Goal: Task Accomplishment & Management: Use online tool/utility

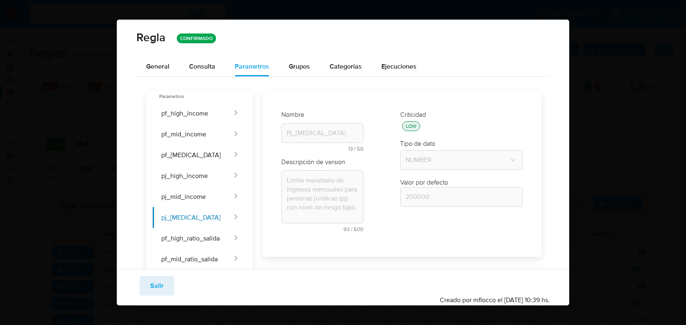
scroll to position [484, 0]
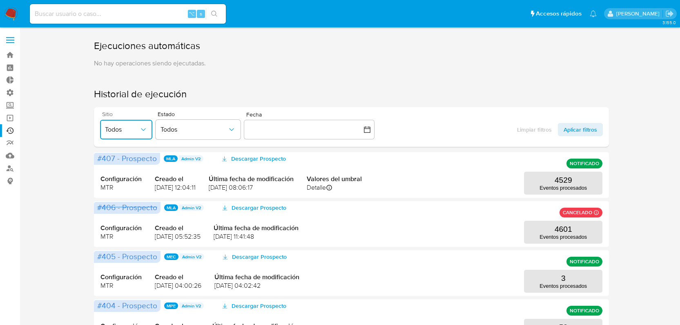
click at [114, 130] on span "Todos" at bounding box center [122, 129] width 34 height 8
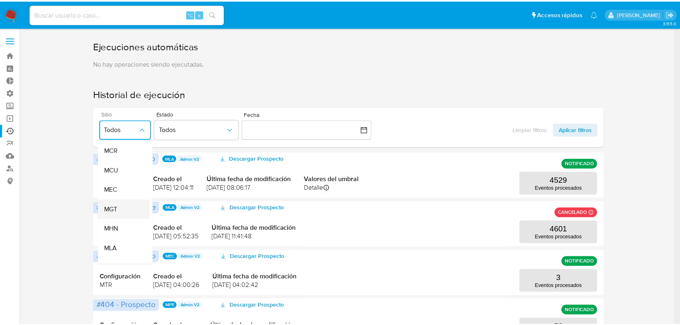
scroll to position [119, 0]
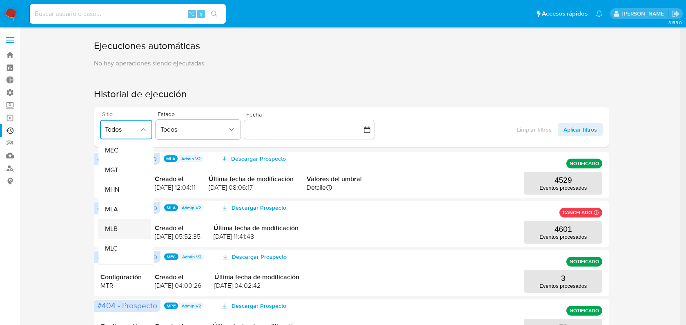
click at [121, 228] on div "MLB" at bounding box center [122, 229] width 34 height 20
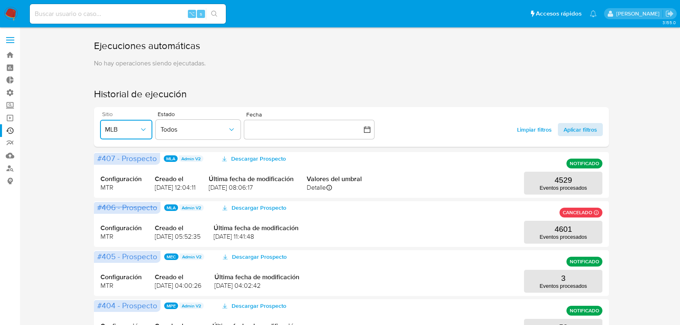
click at [571, 132] on span "Aplicar filtros" at bounding box center [581, 129] width 34 height 13
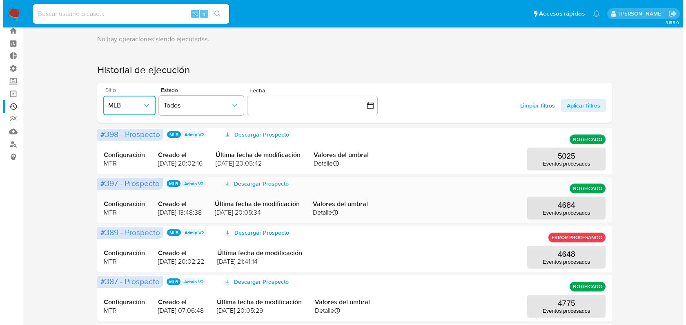
scroll to position [28, 0]
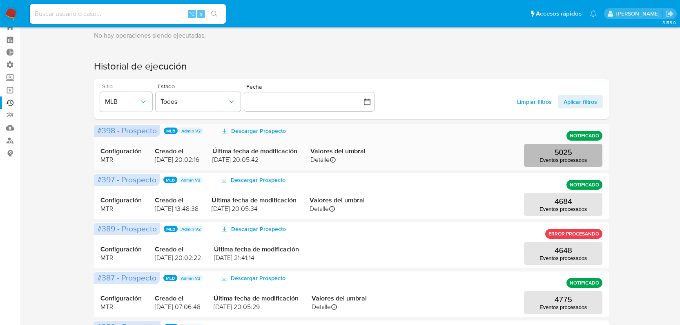
click at [573, 158] on p "Eventos procesados" at bounding box center [563, 160] width 47 height 6
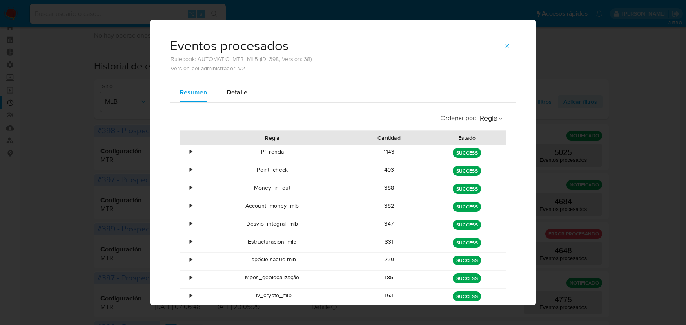
click at [185, 207] on div "•" at bounding box center [187, 208] width 14 height 18
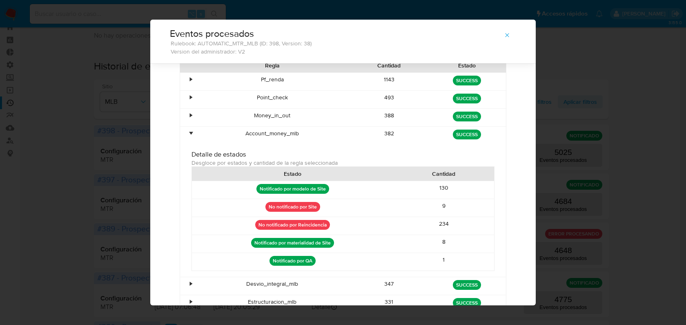
scroll to position [65, 0]
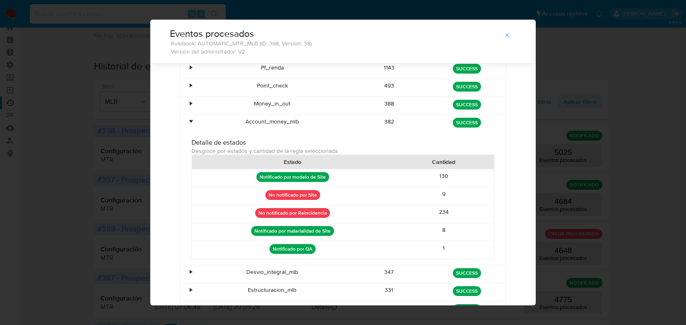
click at [190, 119] on div "•" at bounding box center [191, 122] width 2 height 8
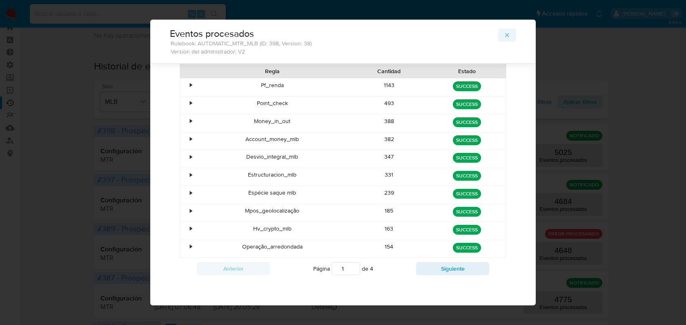
click at [504, 36] on icon "button" at bounding box center [507, 35] width 7 height 7
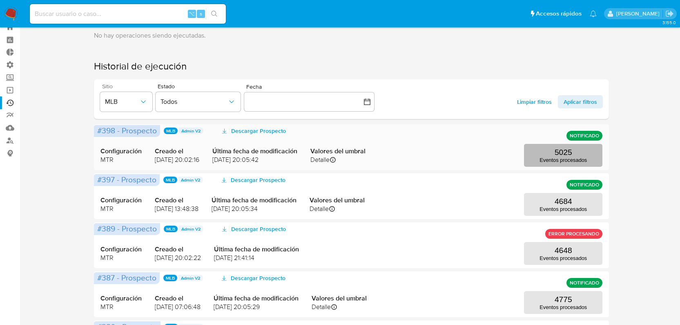
click at [563, 151] on p "5025" at bounding box center [564, 152] width 18 height 9
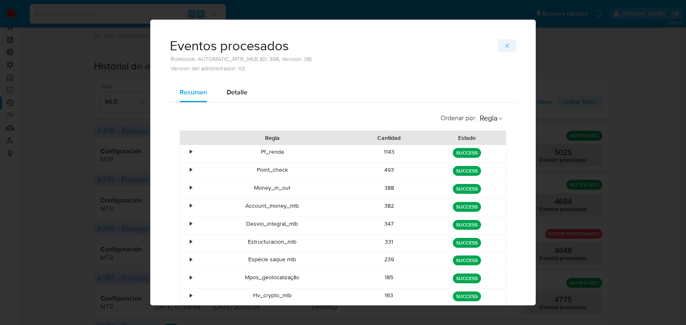
click at [507, 45] on icon "button" at bounding box center [507, 45] width 7 height 7
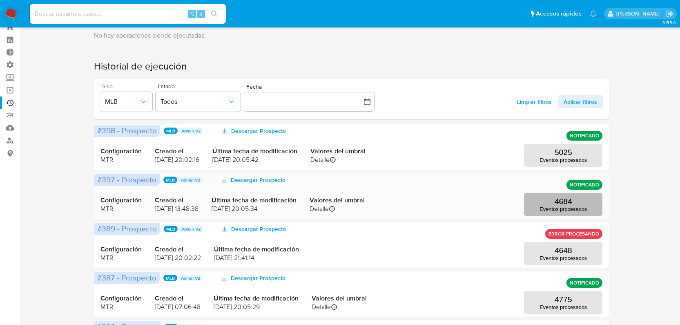
click at [570, 197] on p "4684" at bounding box center [564, 201] width 18 height 9
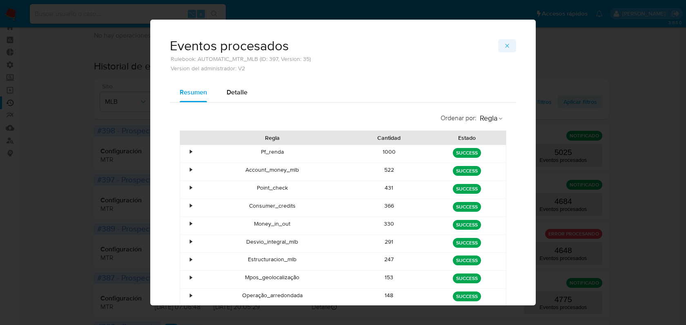
click at [505, 45] on icon "button" at bounding box center [507, 45] width 7 height 7
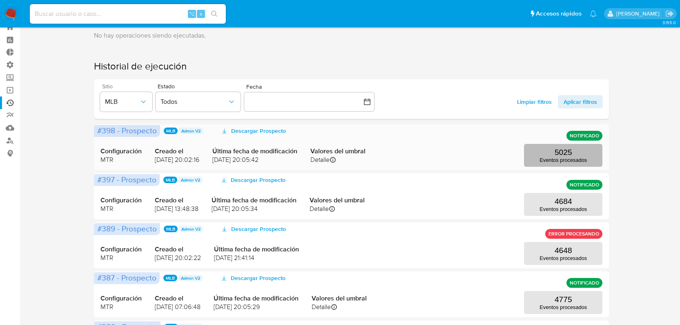
click at [561, 161] on p "Eventos procesados" at bounding box center [563, 160] width 47 height 6
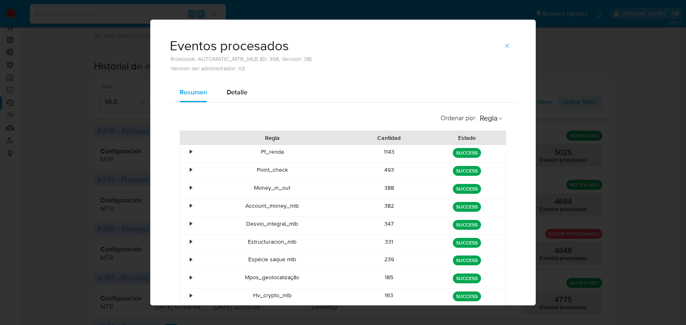
click at [190, 204] on div "•" at bounding box center [191, 206] width 2 height 8
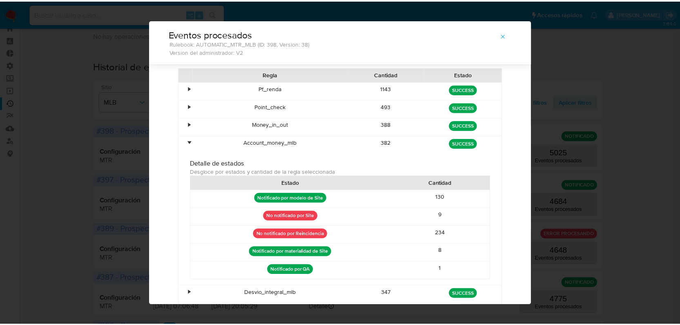
scroll to position [46, 0]
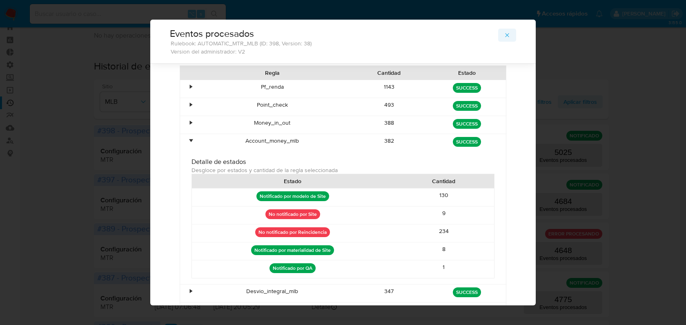
click at [507, 38] on span "button" at bounding box center [507, 34] width 7 height 11
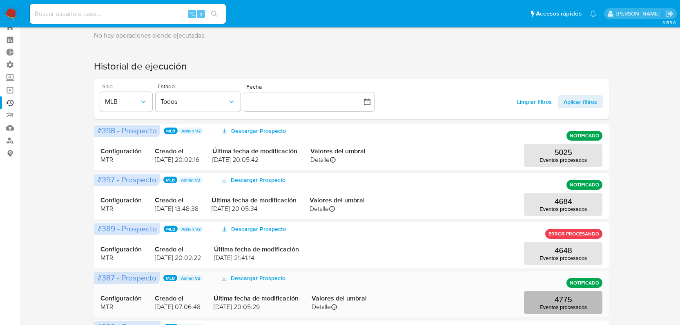
click at [561, 306] on p "Eventos procesados" at bounding box center [563, 307] width 47 height 6
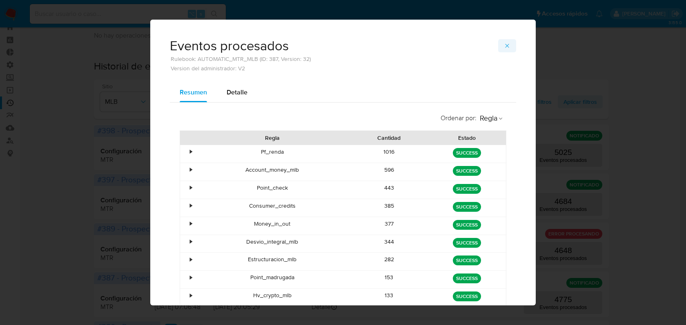
click at [510, 42] on button "button" at bounding box center [507, 45] width 18 height 13
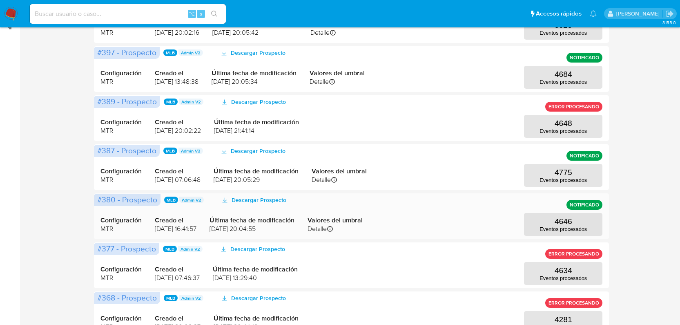
scroll to position [155, 0]
click at [556, 227] on p "Eventos procesados" at bounding box center [563, 229] width 47 height 6
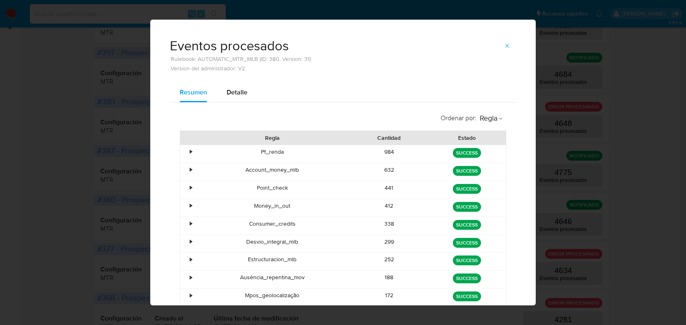
click at [505, 48] on icon "button" at bounding box center [507, 45] width 7 height 7
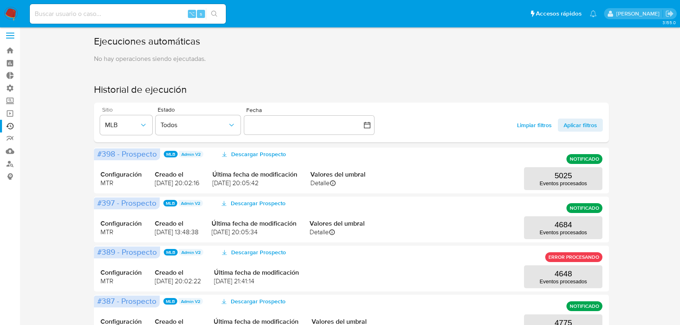
scroll to position [0, 0]
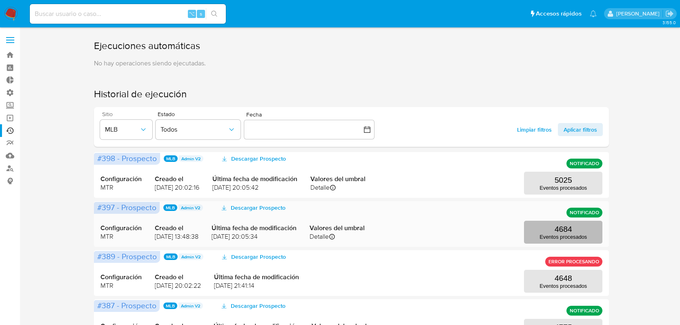
click at [569, 227] on p "4684" at bounding box center [564, 229] width 18 height 9
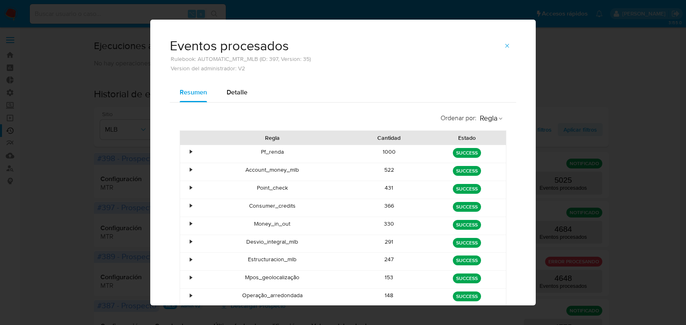
click at [185, 172] on div "•" at bounding box center [187, 172] width 14 height 18
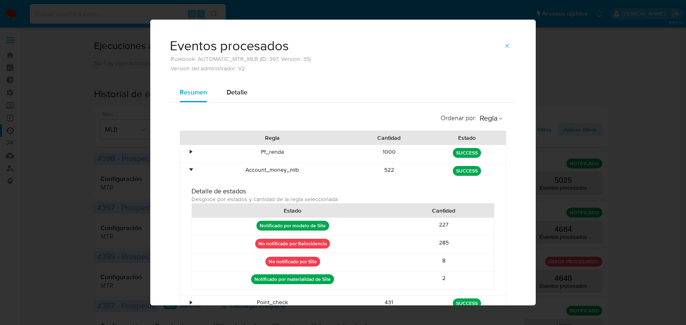
click at [185, 172] on div "•" at bounding box center [187, 172] width 14 height 18
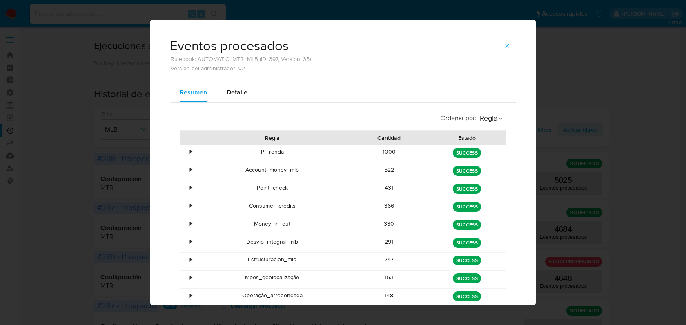
click at [505, 45] on icon "button" at bounding box center [507, 45] width 7 height 7
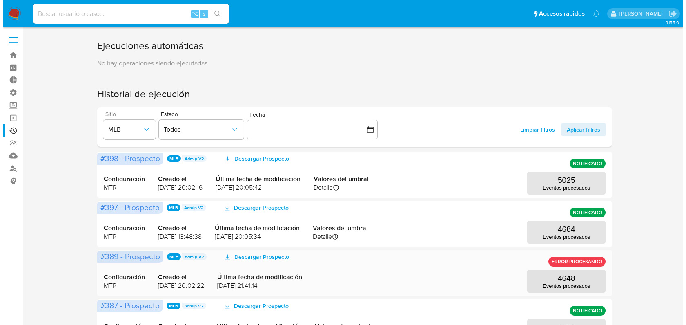
scroll to position [75, 0]
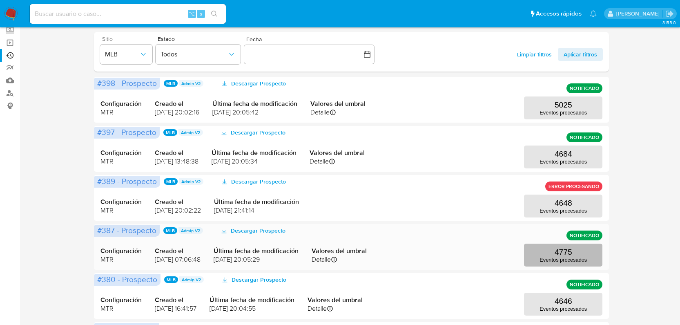
click at [552, 254] on button "4775 Eventos procesados" at bounding box center [563, 255] width 78 height 23
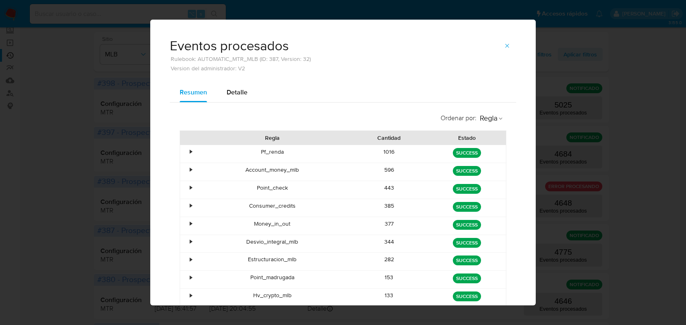
click at [186, 168] on div "•" at bounding box center [187, 172] width 14 height 18
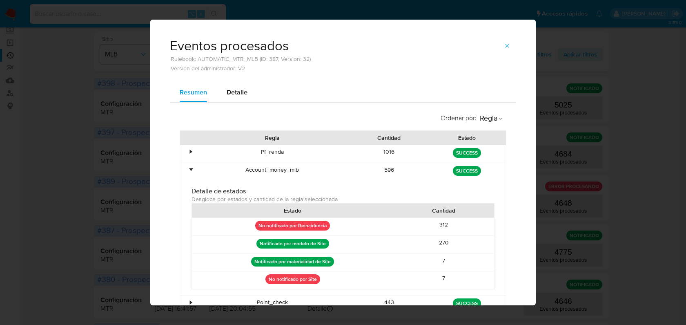
click at [185, 168] on div "•" at bounding box center [187, 172] width 14 height 18
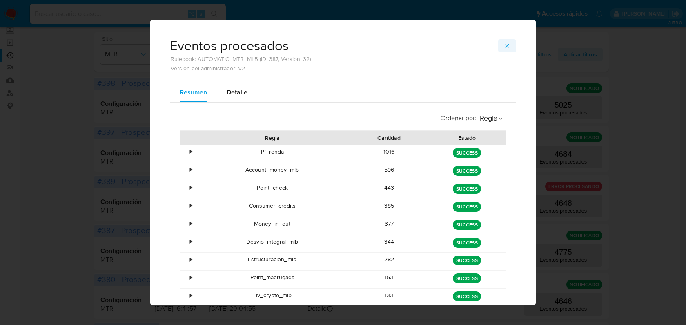
click at [500, 47] on button "button" at bounding box center [507, 45] width 18 height 13
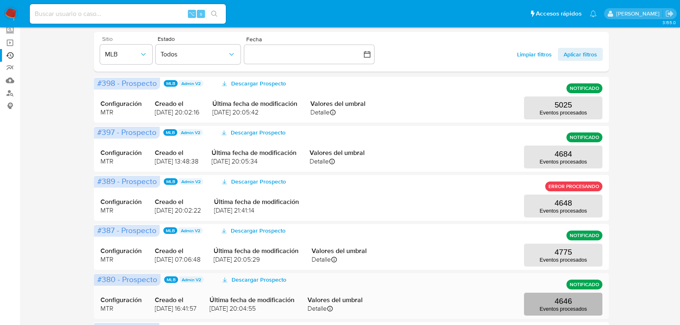
click at [566, 303] on p "4646" at bounding box center [564, 301] width 18 height 9
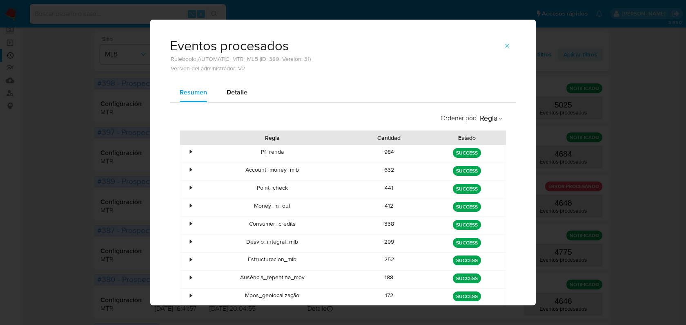
click at [190, 170] on div "•" at bounding box center [191, 170] width 2 height 8
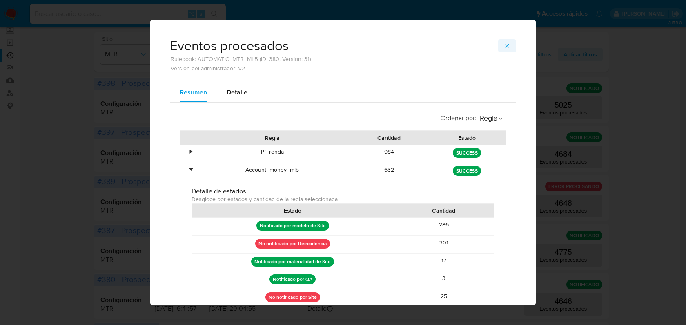
click at [500, 46] on button "button" at bounding box center [507, 45] width 18 height 13
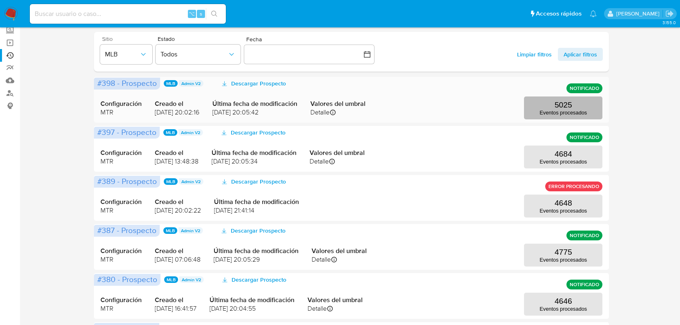
click at [554, 109] on p "Eventos procesados" at bounding box center [563, 112] width 47 height 6
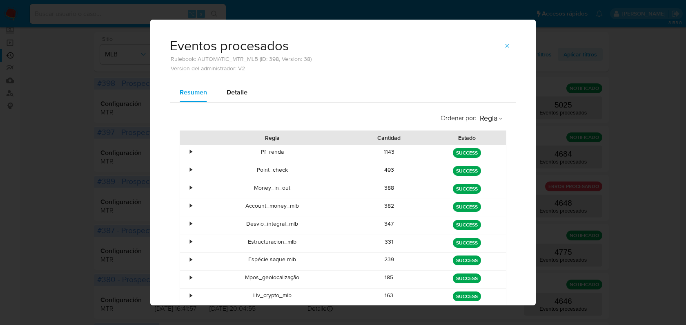
click at [190, 206] on div "•" at bounding box center [191, 206] width 2 height 8
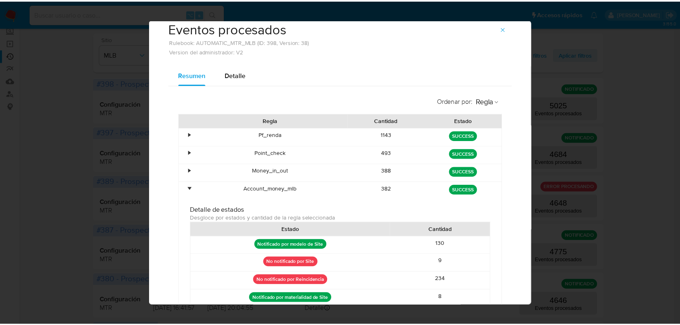
scroll to position [0, 0]
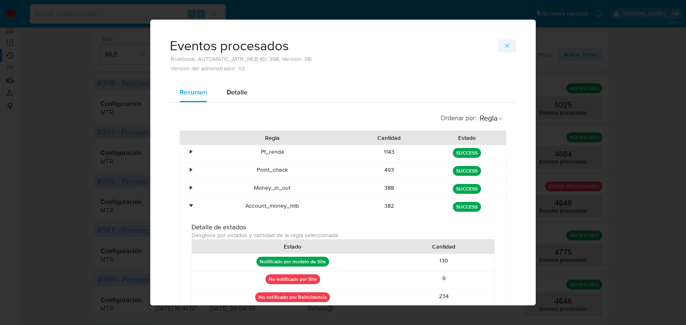
click at [505, 50] on span "button" at bounding box center [507, 45] width 7 height 11
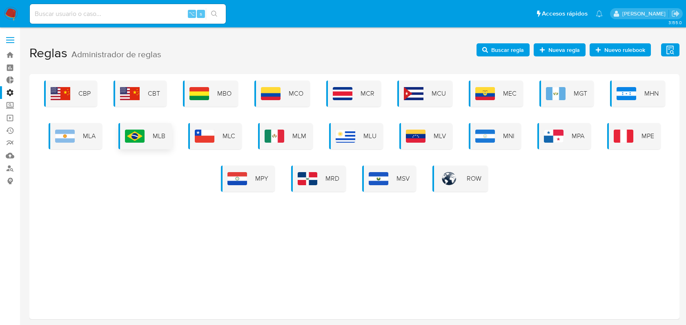
click at [141, 141] on img at bounding box center [135, 136] width 20 height 13
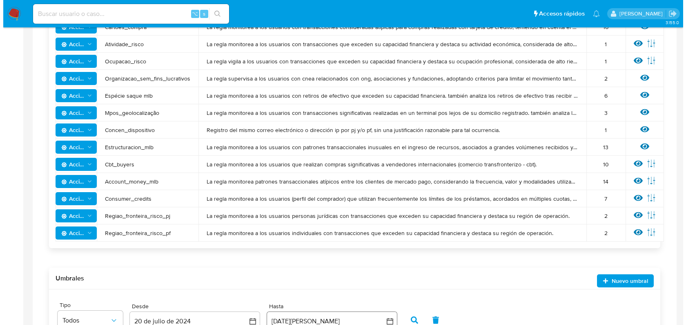
scroll to position [559, 0]
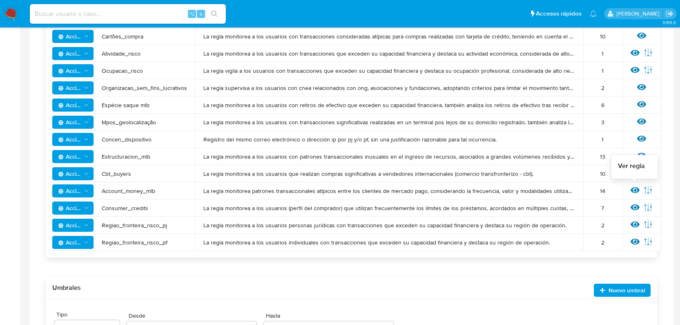
click at [635, 189] on icon at bounding box center [635, 190] width 9 height 6
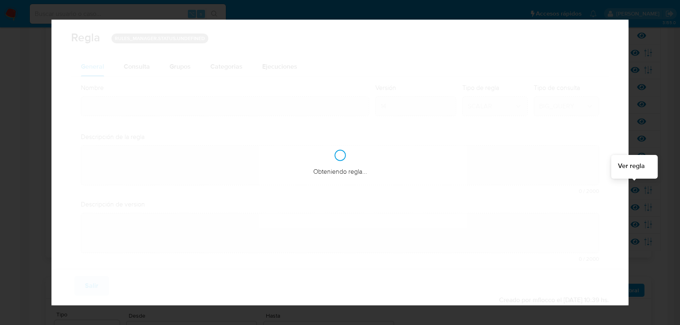
type input "Account_money_mlb"
type textarea "La regla monitorea patrones transaccionales atípicos entre los clientes de merc…"
type textarea "Seguimiento de operaciones que, por su naturaleza, valor y forma habitual, cons…"
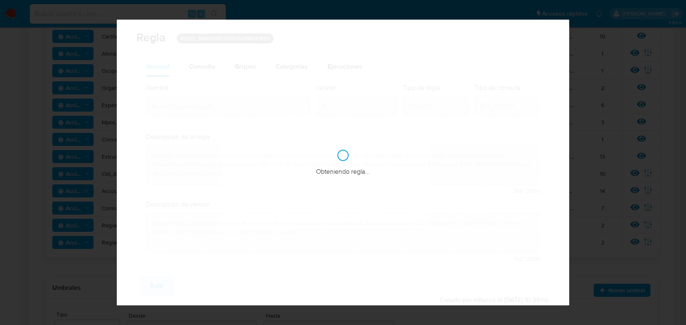
checkbox input "true"
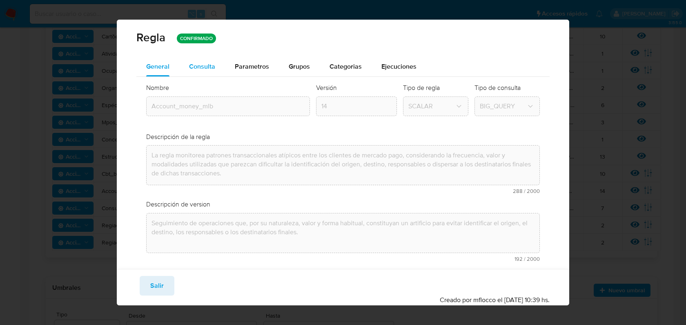
click at [205, 65] on span "Consulta" at bounding box center [202, 66] width 26 height 9
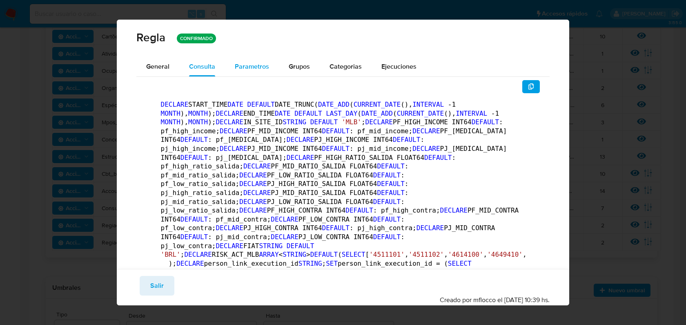
click at [249, 72] on div "Parametros" at bounding box center [252, 67] width 34 height 20
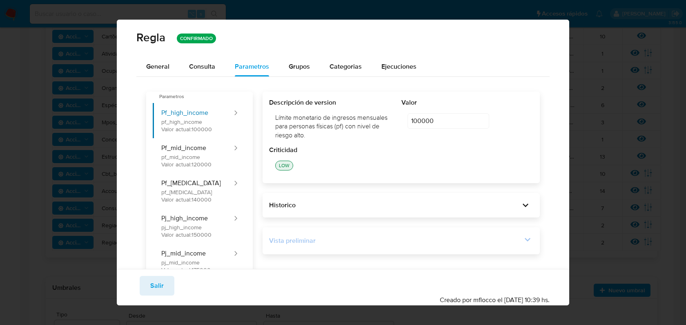
click at [499, 234] on div "Vista preliminar" at bounding box center [401, 241] width 265 height 14
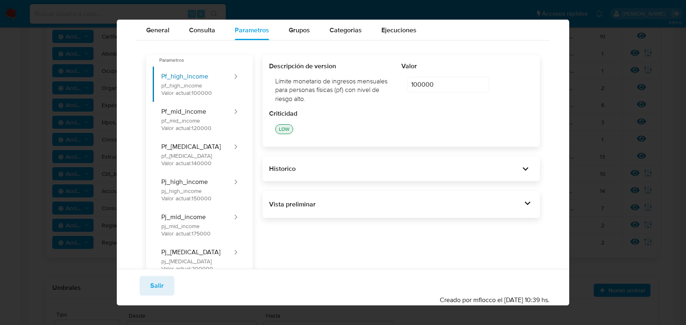
scroll to position [38, 0]
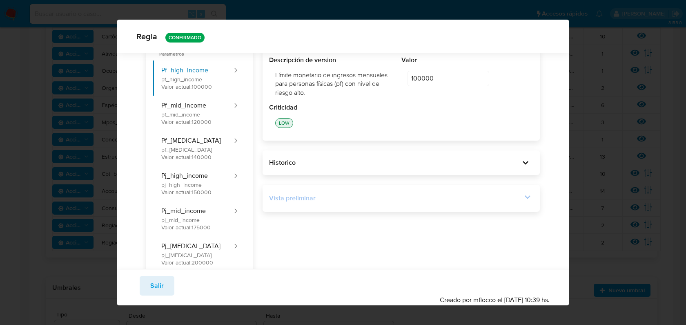
click at [522, 199] on icon at bounding box center [527, 196] width 11 height 11
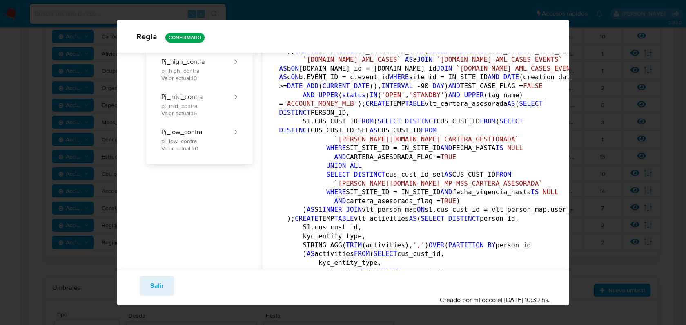
scroll to position [652, 0]
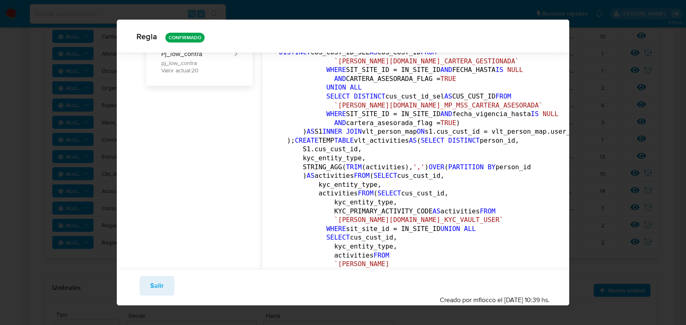
drag, startPoint x: 406, startPoint y: 167, endPoint x: 303, endPoint y: 161, distance: 103.5
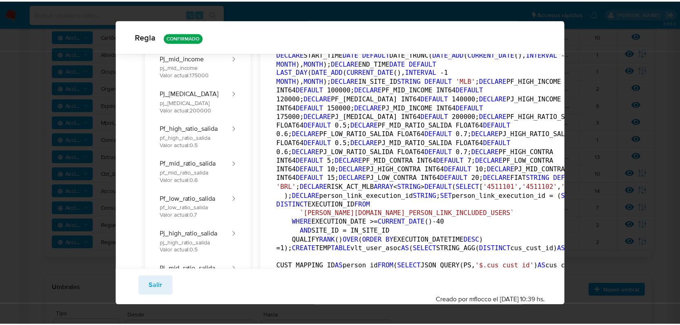
scroll to position [9, 0]
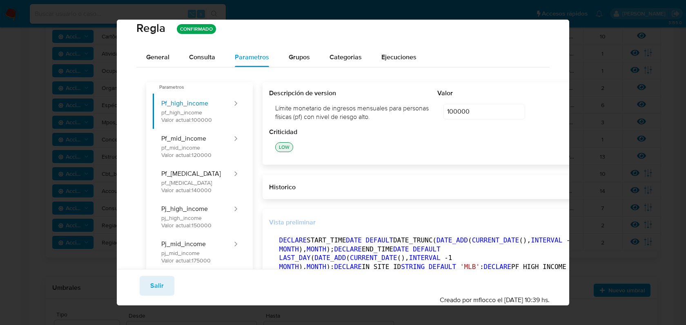
click at [577, 226] on icon "button" at bounding box center [580, 222] width 7 height 7
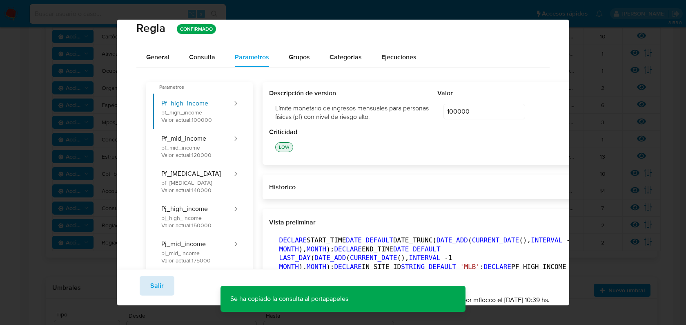
click at [163, 281] on span "Salir" at bounding box center [156, 286] width 13 height 18
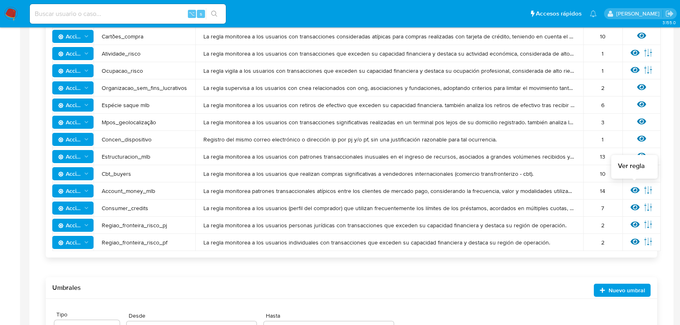
click at [637, 189] on icon at bounding box center [635, 190] width 9 height 6
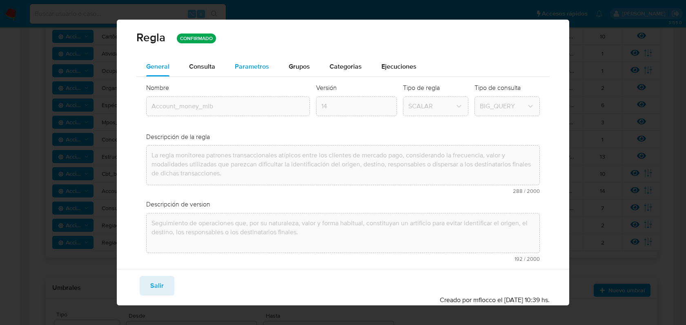
click at [241, 65] on span "Parametros" at bounding box center [252, 66] width 34 height 9
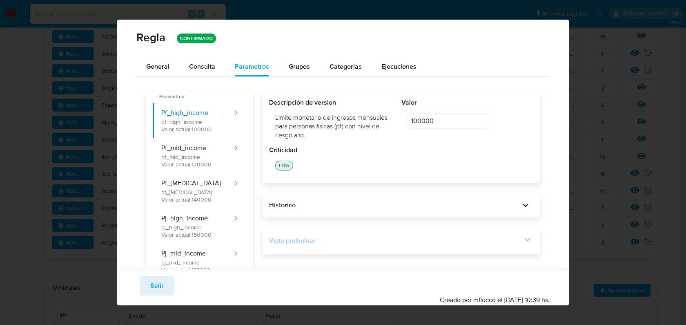
click at [516, 242] on div "Vista preliminar" at bounding box center [395, 240] width 253 height 9
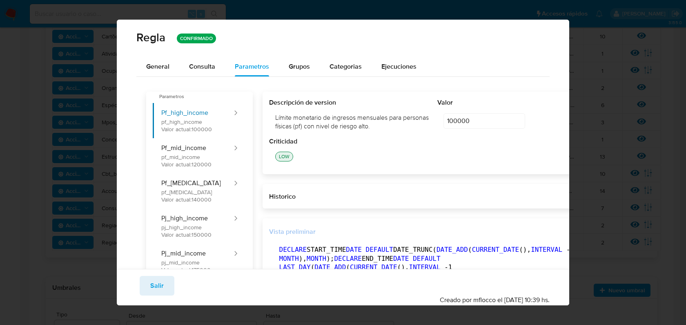
click at [572, 238] on button "button" at bounding box center [581, 231] width 18 height 13
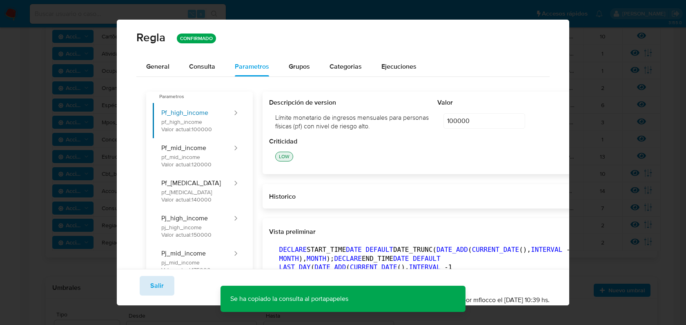
click at [150, 291] on span "Salir" at bounding box center [156, 286] width 13 height 18
